Goal: Information Seeking & Learning: Learn about a topic

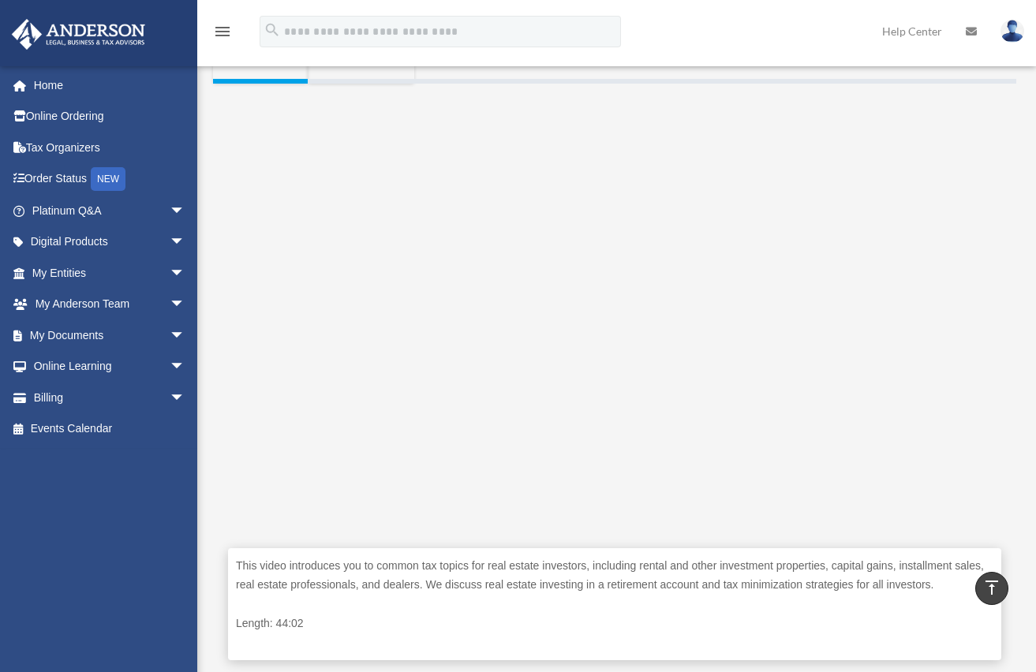
scroll to position [295, 0]
click at [686, 588] on p "This video introduces you to common tax topics for real estate investors, inclu…" at bounding box center [614, 574] width 757 height 39
click at [691, 594] on p "This video introduces you to common tax topics for real estate investors, inclu…" at bounding box center [614, 574] width 757 height 39
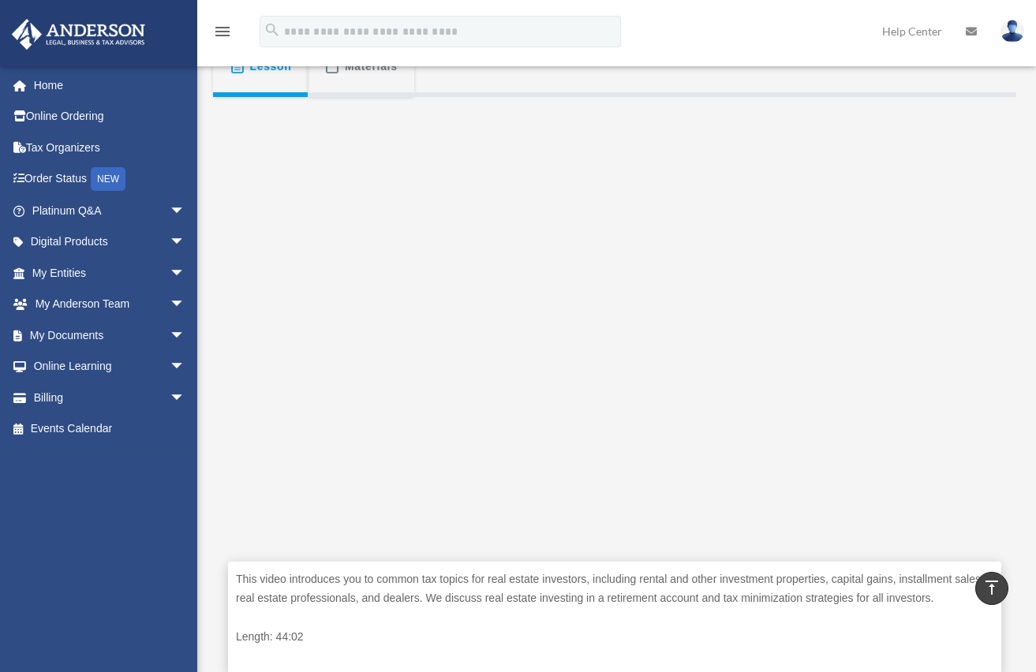
scroll to position [280, 0]
click at [667, 623] on div "This video introduces you to common tax topics for real estate investors, inclu…" at bounding box center [614, 618] width 773 height 113
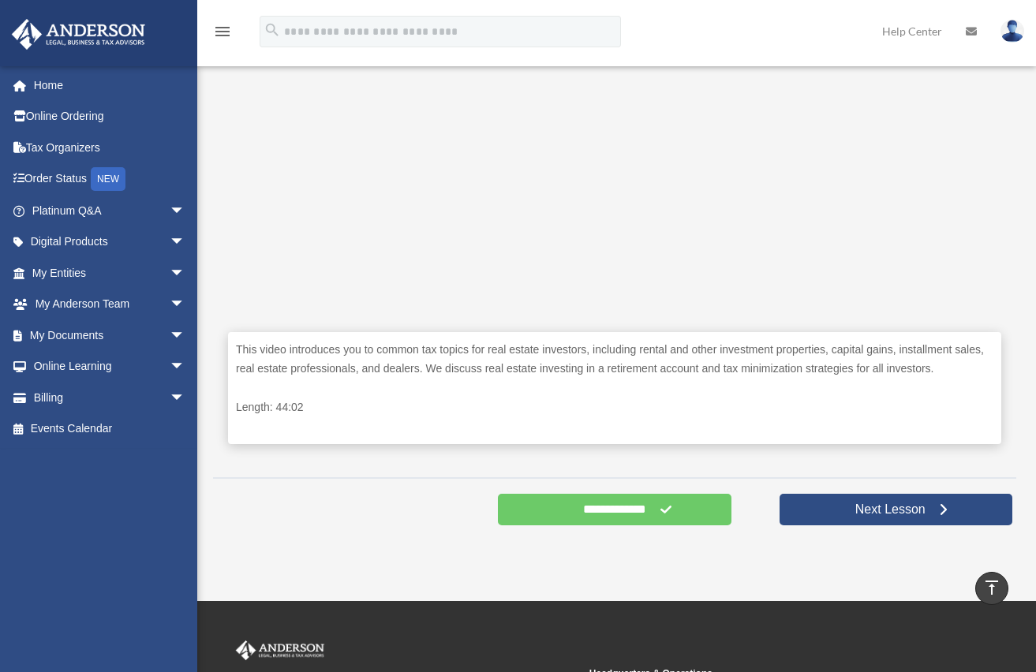
scroll to position [536, 0]
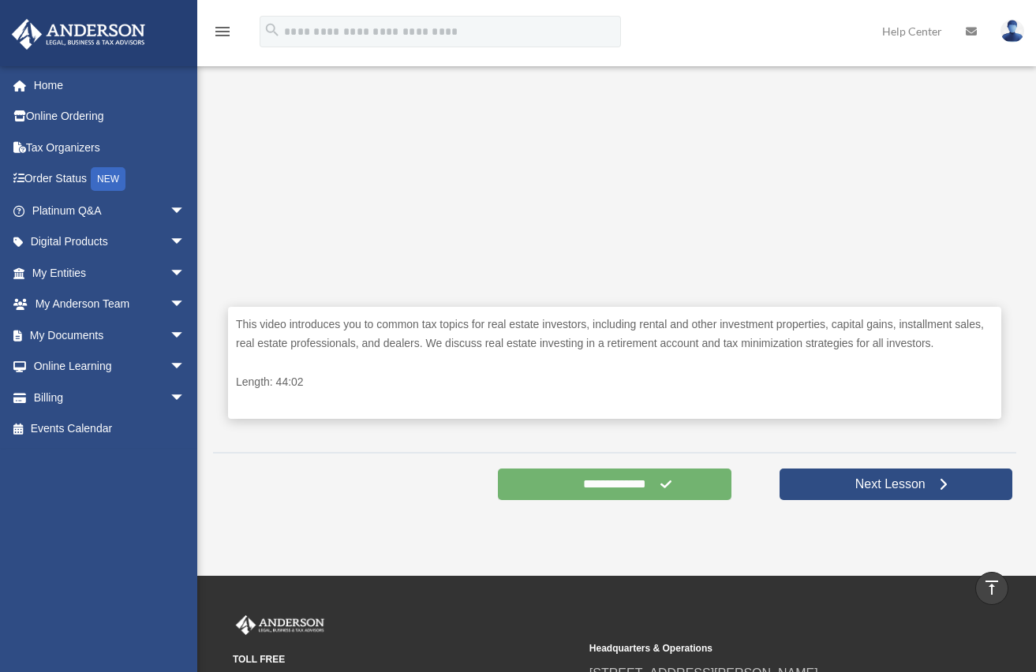
click at [642, 497] on input "**********" at bounding box center [614, 485] width 233 height 32
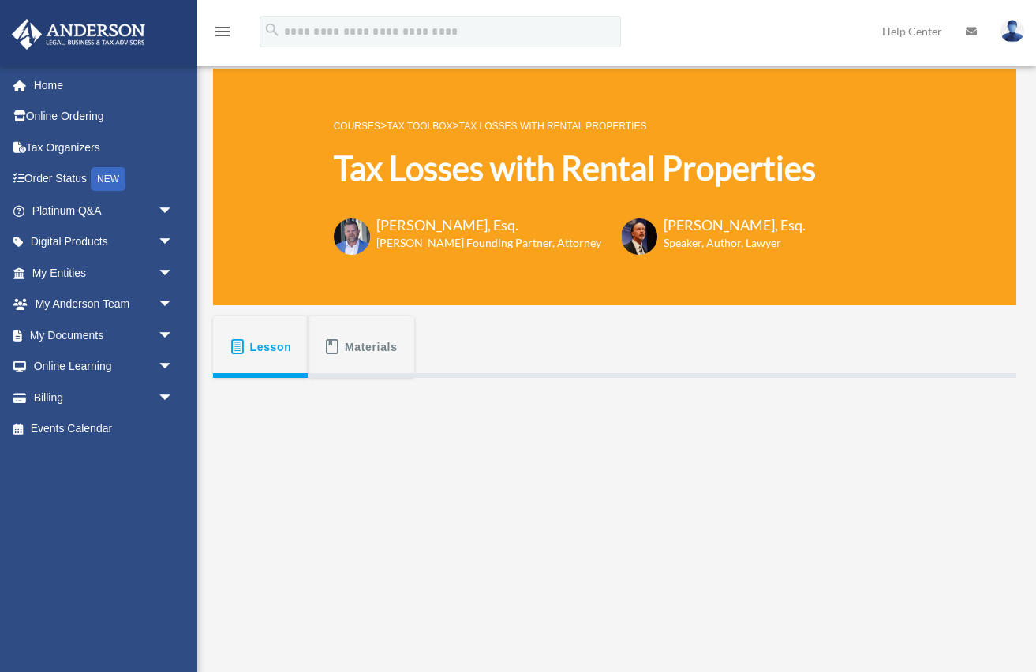
scroll to position [9, 0]
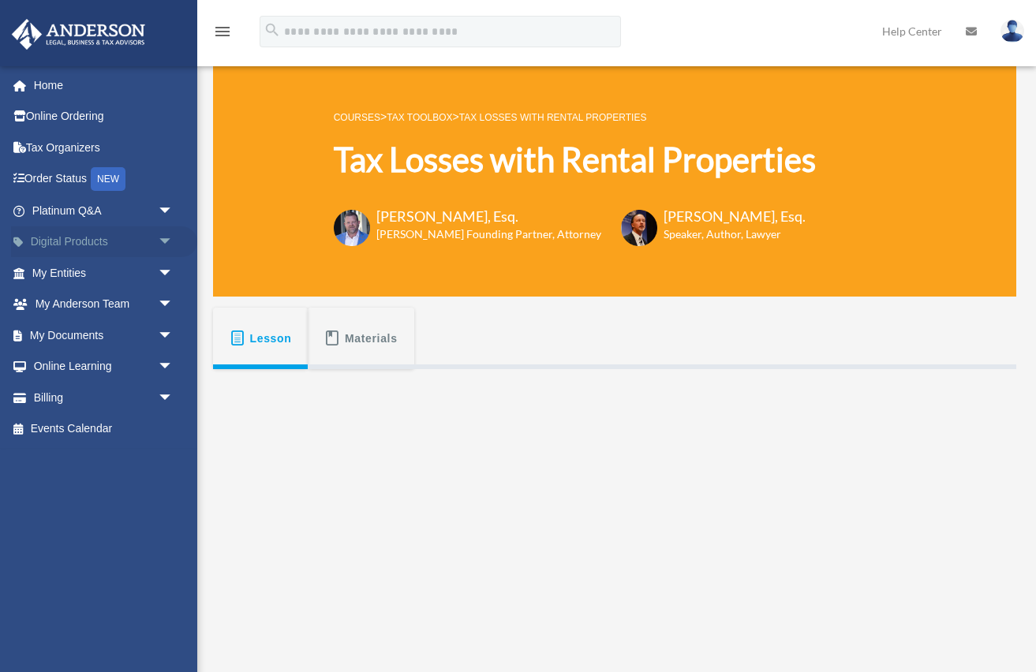
click at [165, 235] on span "arrow_drop_down" at bounding box center [174, 242] width 32 height 32
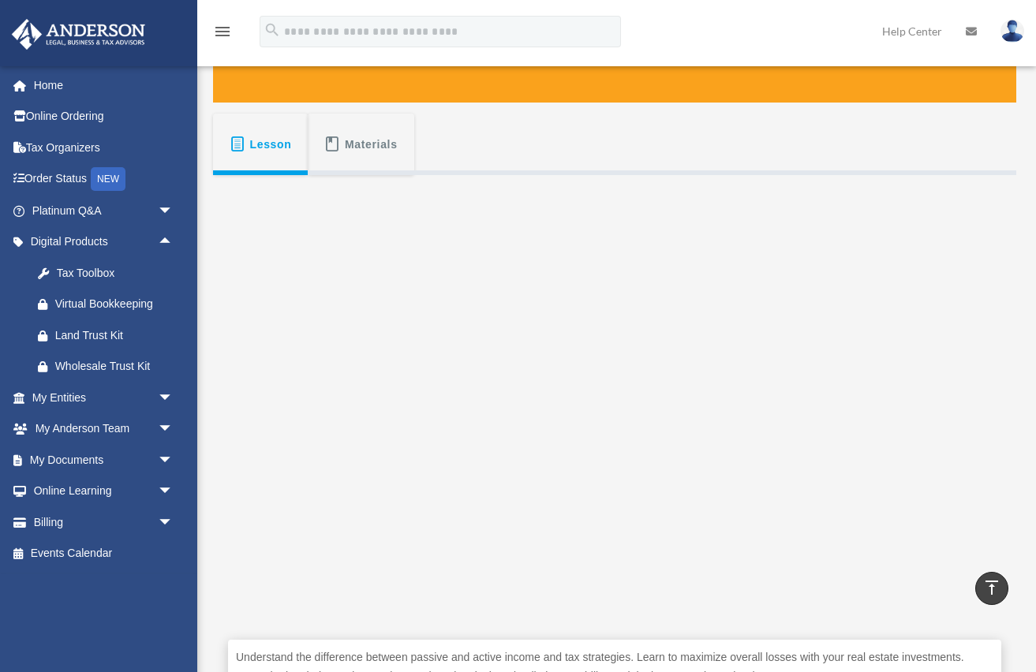
scroll to position [0, 0]
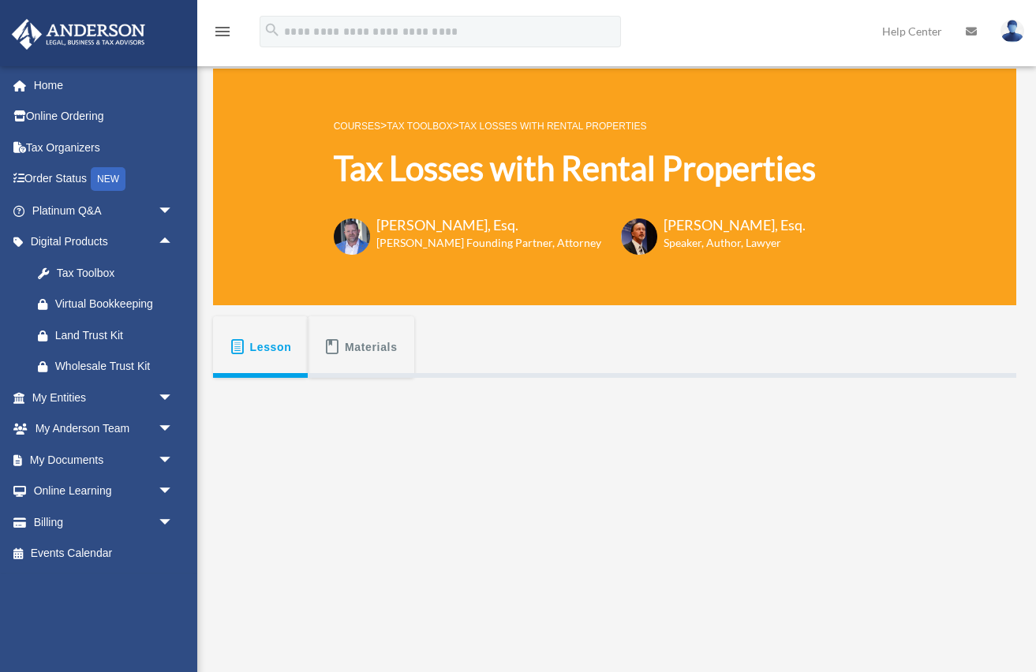
click at [360, 358] on span "Materials" at bounding box center [371, 347] width 53 height 28
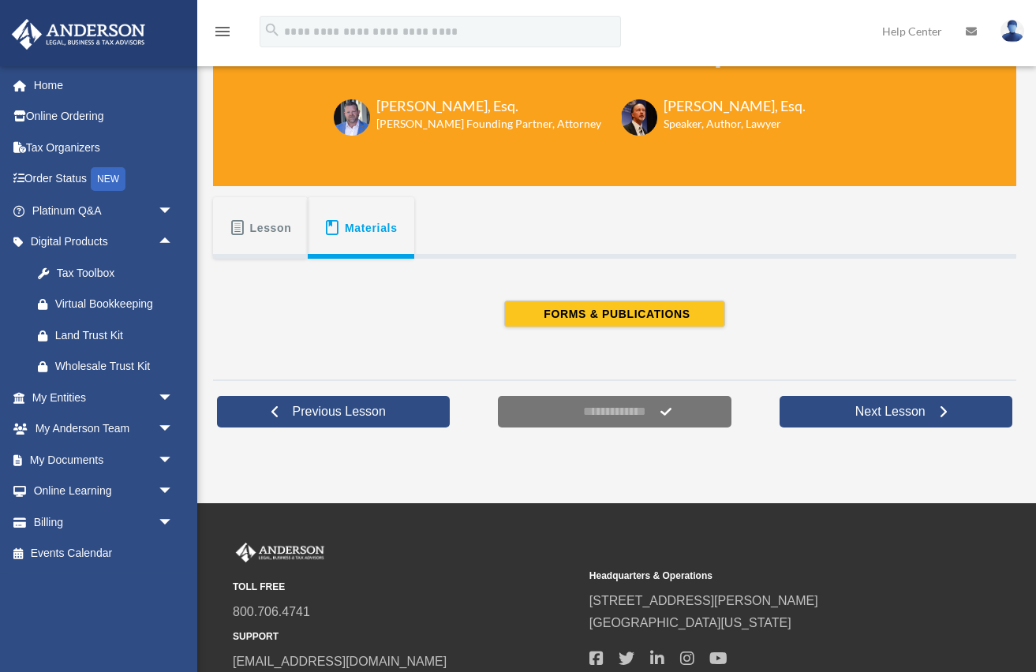
scroll to position [121, 0]
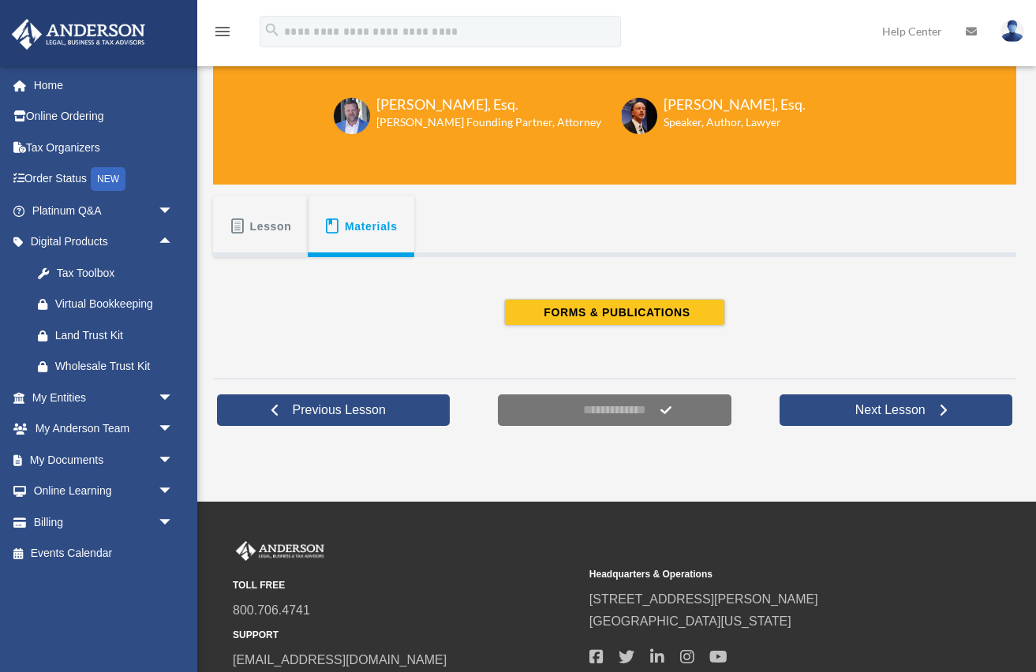
click at [239, 206] on button "Lesson" at bounding box center [260, 227] width 95 height 62
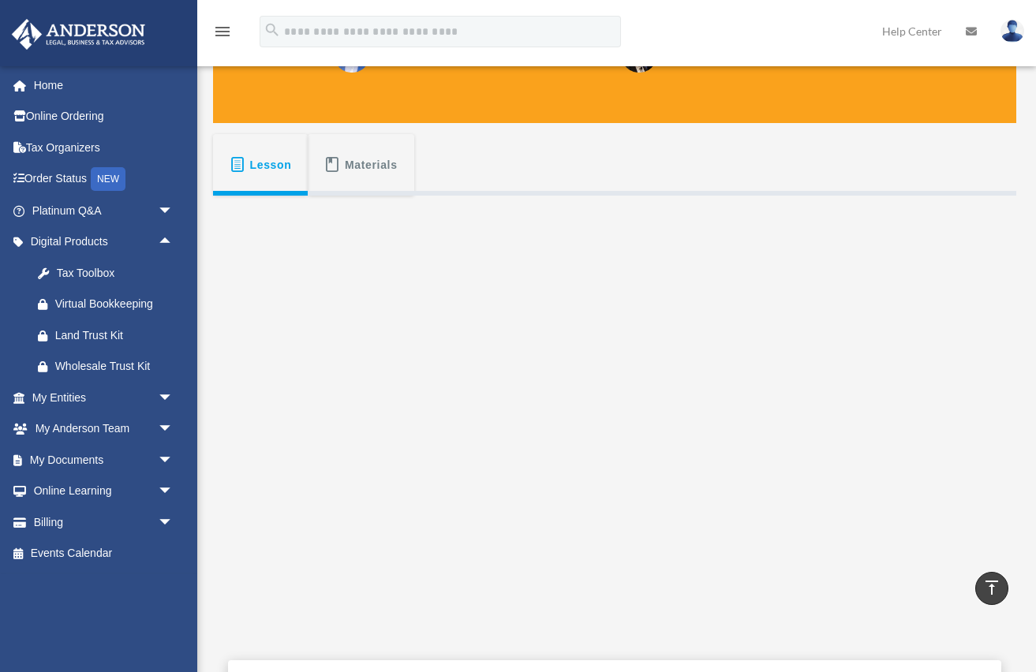
scroll to position [159, 0]
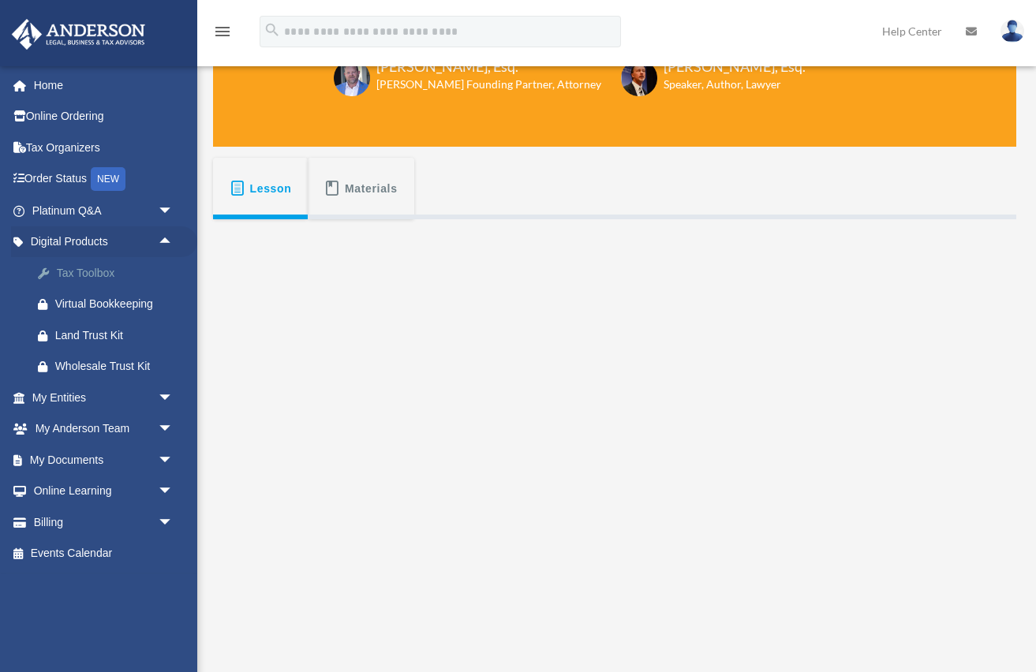
click at [85, 277] on div "Tax Toolbox" at bounding box center [116, 273] width 122 height 20
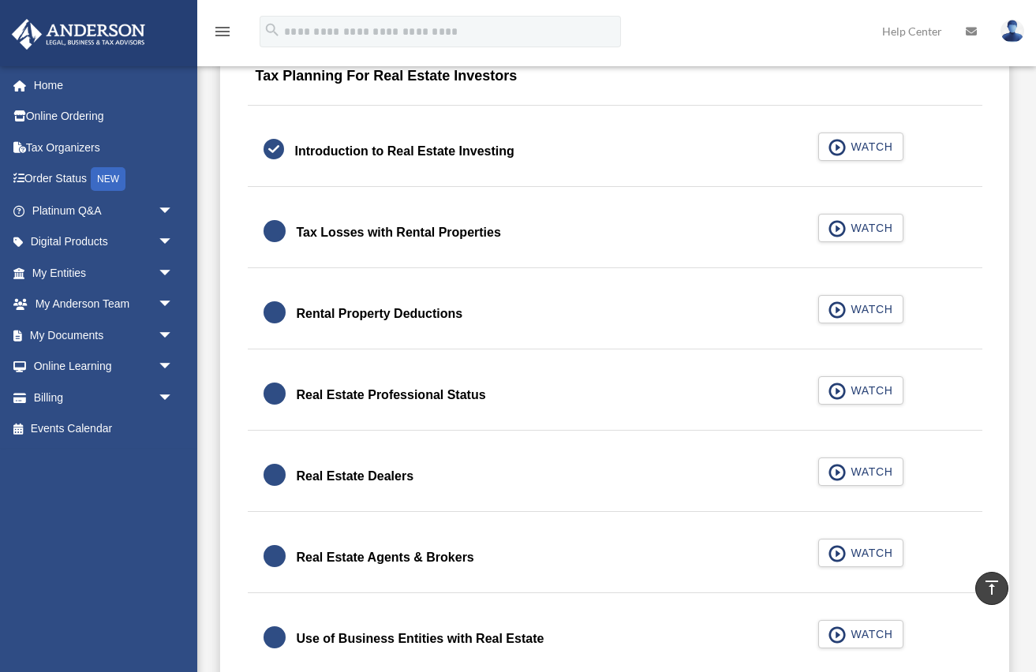
scroll to position [1010, 0]
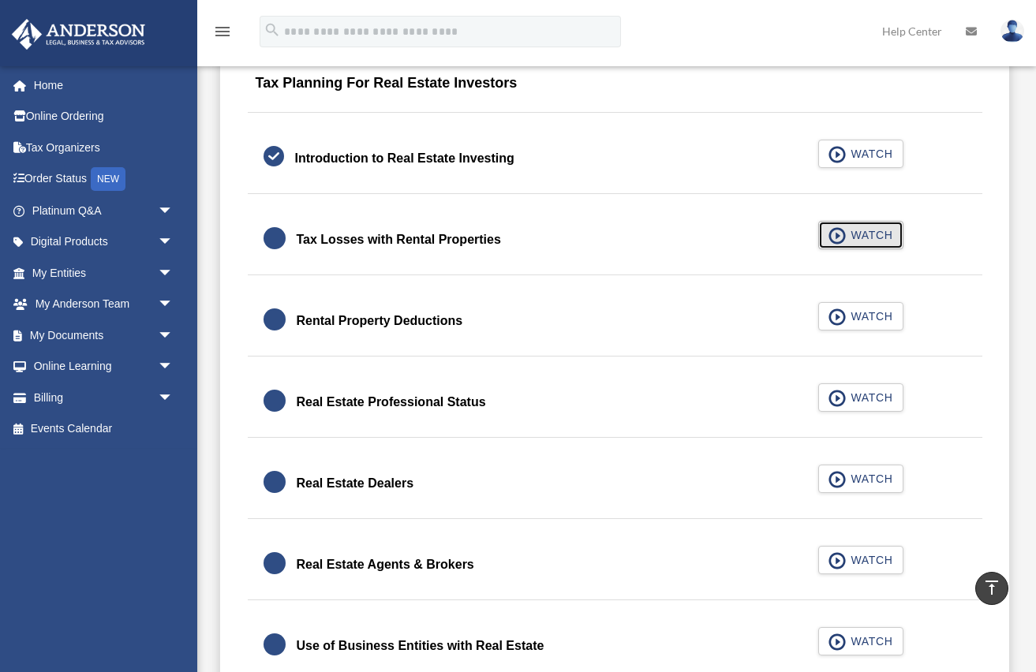
click at [855, 237] on span "WATCH" at bounding box center [869, 235] width 47 height 16
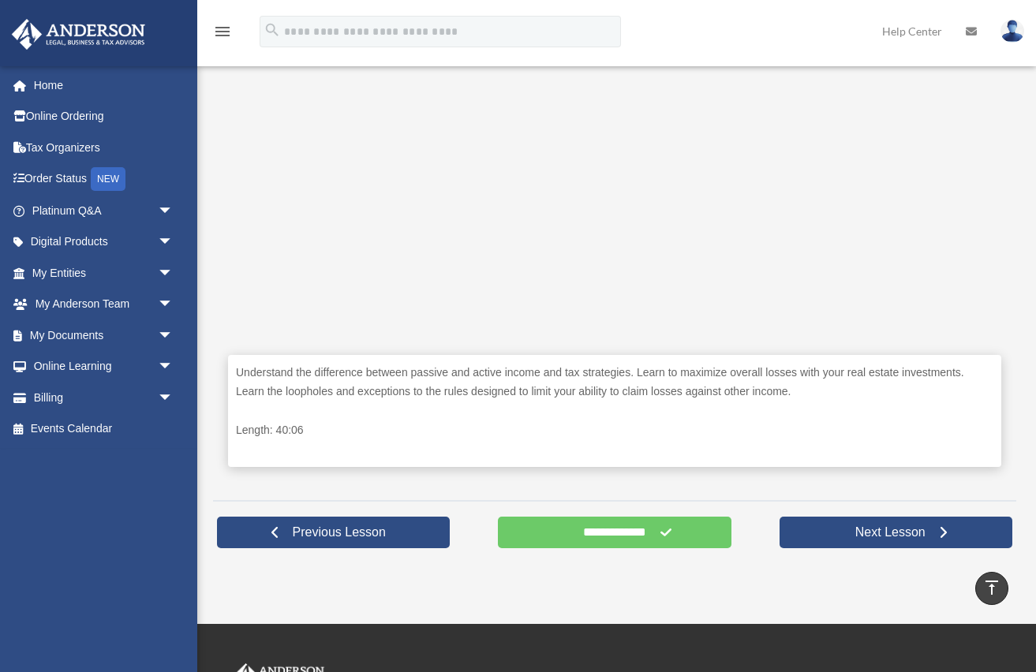
scroll to position [507, 0]
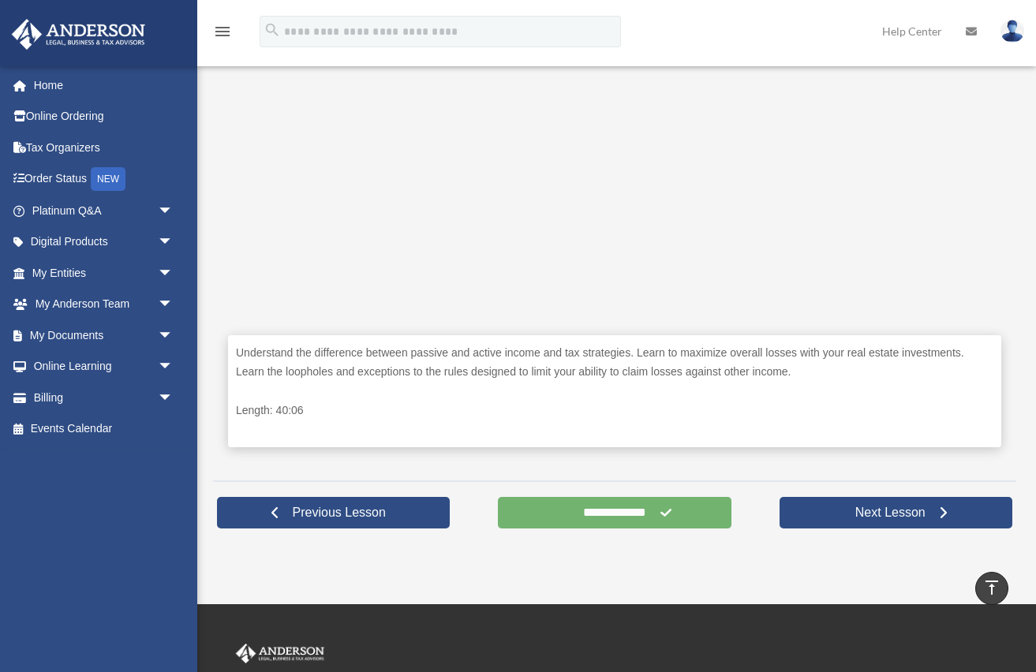
click at [588, 529] on input "**********" at bounding box center [614, 513] width 233 height 32
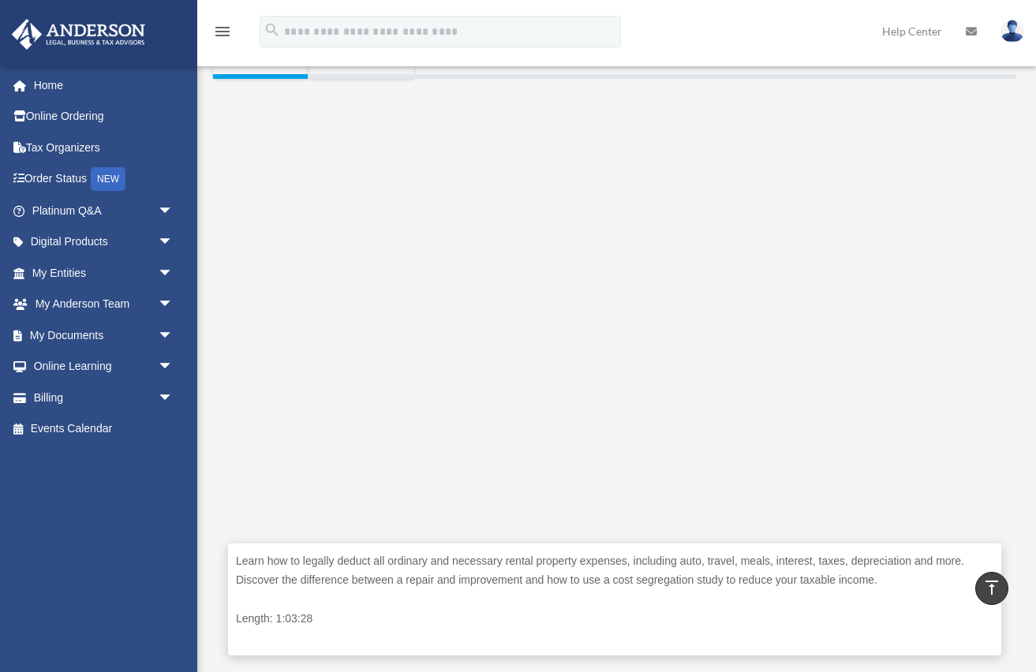
scroll to position [293, 0]
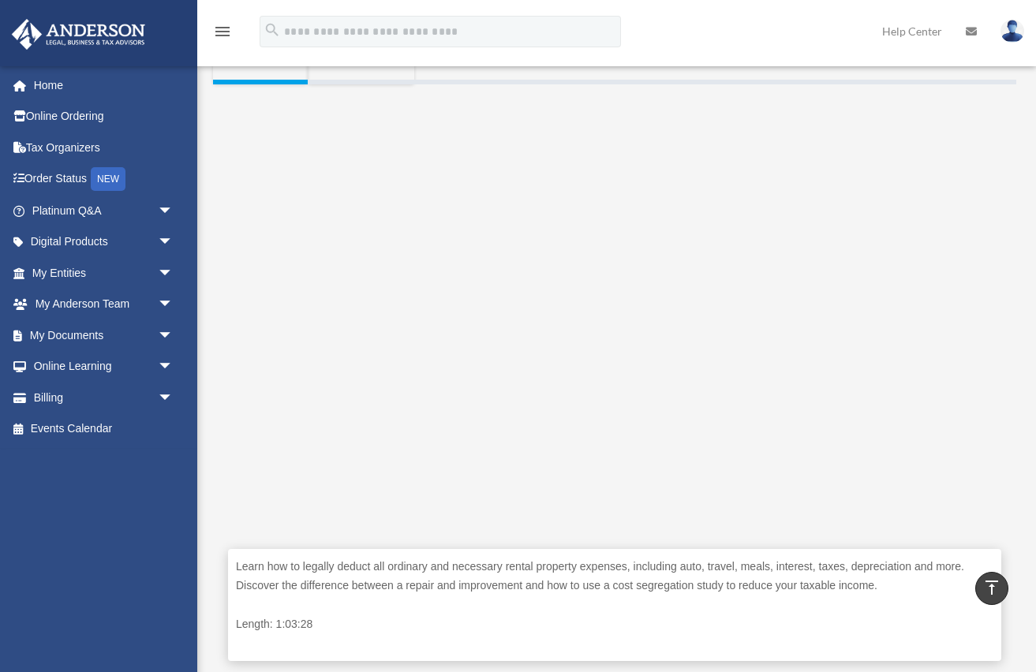
click at [867, 606] on div "Learn how to legally deduct all ordinary and necessary rental property expenses…" at bounding box center [614, 605] width 773 height 113
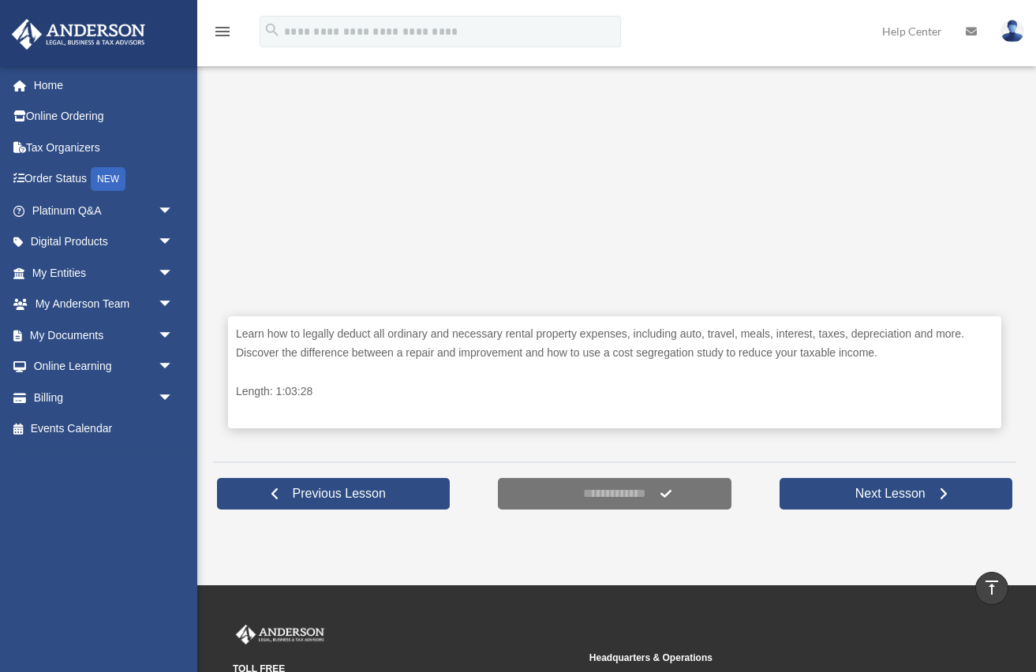
scroll to position [524, 0]
